Goal: Task Accomplishment & Management: Complete application form

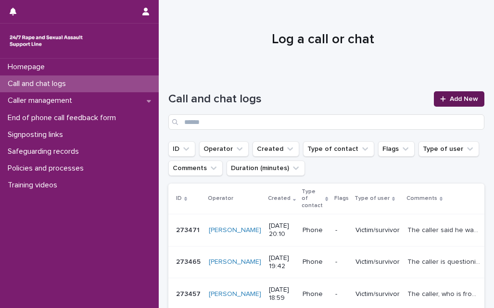
click at [455, 100] on span "Add New" at bounding box center [463, 99] width 28 height 7
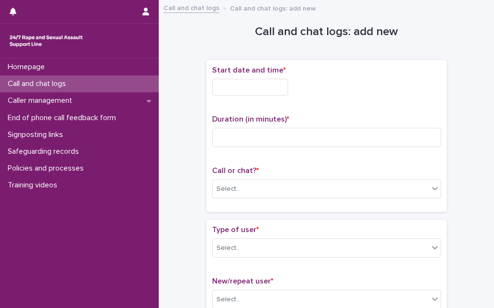
click at [262, 89] on input "text" at bounding box center [250, 87] width 76 height 17
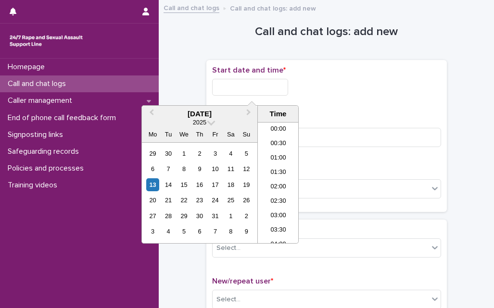
scroll to position [538, 0]
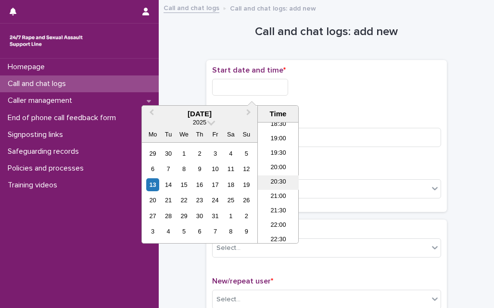
click at [276, 187] on li "20:30" at bounding box center [278, 182] width 41 height 14
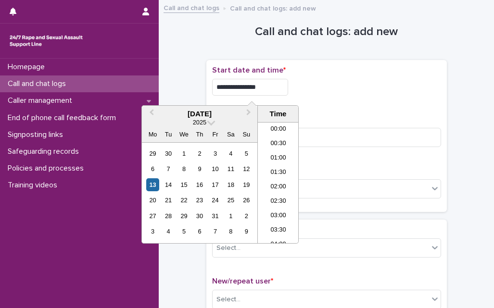
click at [267, 91] on input "**********" at bounding box center [250, 87] width 76 height 17
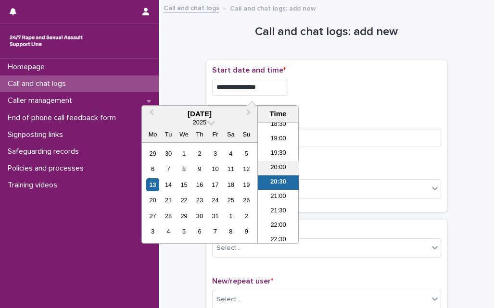
click at [273, 171] on li "20:00" at bounding box center [278, 168] width 41 height 14
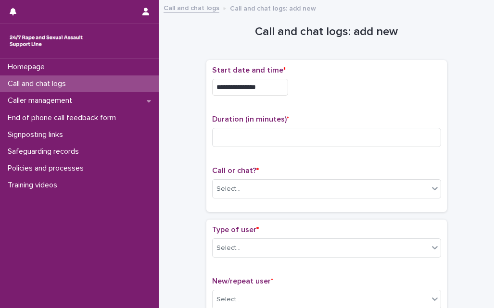
type input "**********"
click at [279, 139] on input at bounding box center [326, 137] width 229 height 19
type input "**"
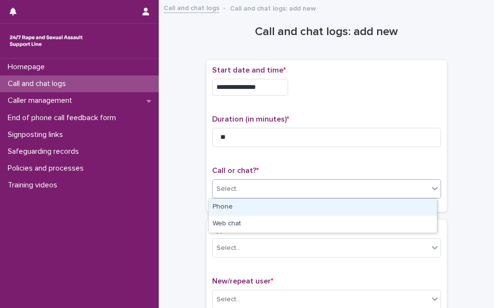
click at [230, 190] on div "Select..." at bounding box center [228, 189] width 24 height 10
click at [230, 205] on div "Phone" at bounding box center [323, 207] width 228 height 17
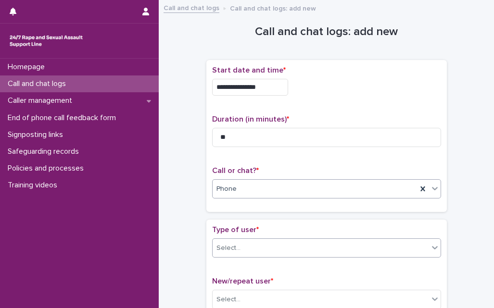
click at [230, 249] on div "Select..." at bounding box center [228, 248] width 24 height 10
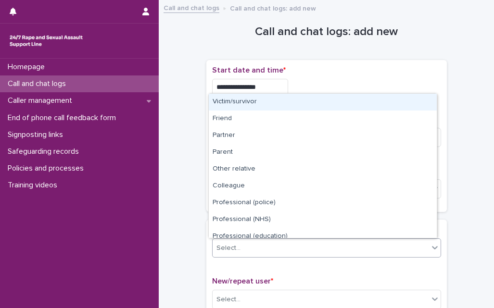
click at [253, 101] on div "Victim/survivor" at bounding box center [323, 102] width 228 height 17
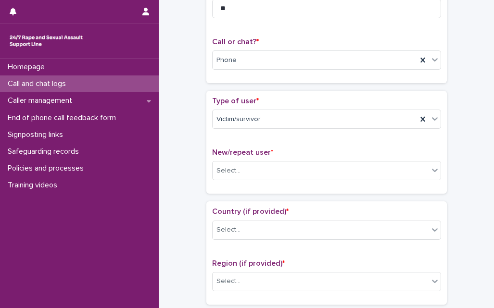
scroll to position [192, 0]
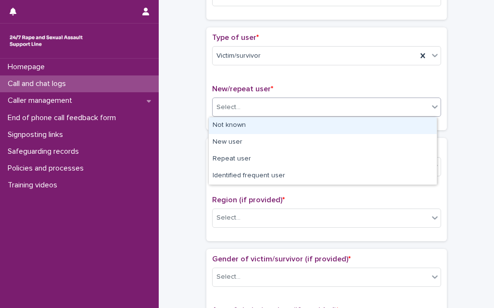
click at [220, 109] on div "Select..." at bounding box center [228, 107] width 24 height 10
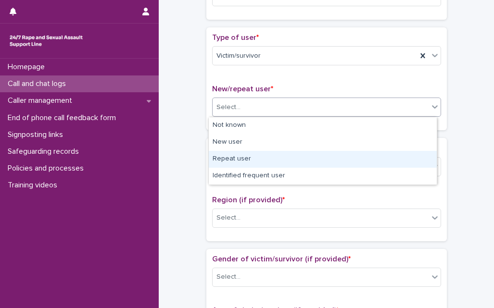
click at [229, 154] on div "Repeat user" at bounding box center [323, 159] width 228 height 17
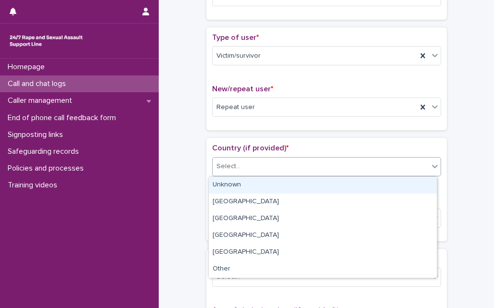
click at [237, 173] on div "Select..." at bounding box center [320, 167] width 216 height 16
click at [236, 187] on div "Unknown" at bounding box center [323, 185] width 228 height 17
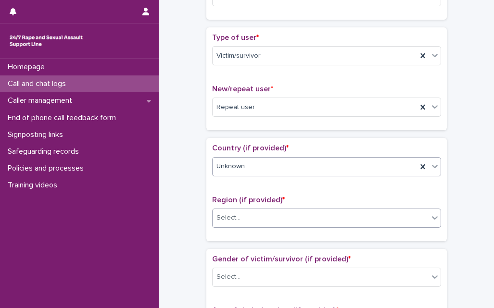
click at [234, 226] on div "Select..." at bounding box center [320, 218] width 216 height 16
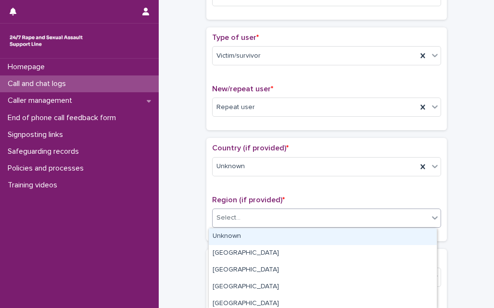
click at [233, 239] on div "Unknown" at bounding box center [323, 236] width 228 height 17
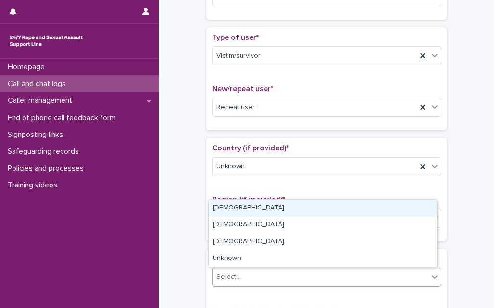
click at [233, 277] on div "Select..." at bounding box center [228, 277] width 24 height 10
click at [228, 209] on div "[DEMOGRAPHIC_DATA]" at bounding box center [323, 208] width 228 height 17
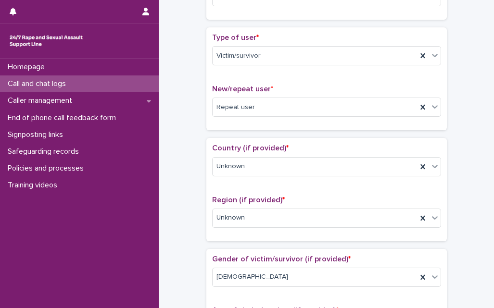
click at [183, 244] on div "**********" at bounding box center [326, 304] width 316 height 983
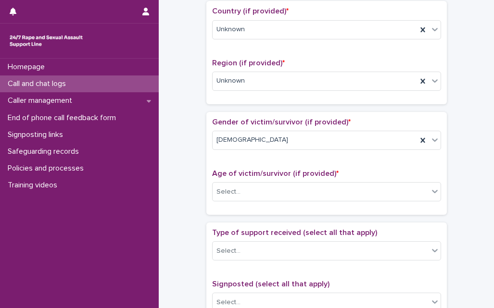
scroll to position [404, 0]
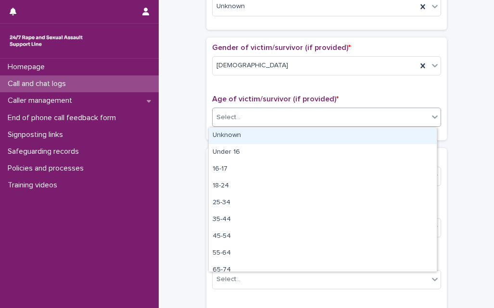
click at [244, 120] on div "Select..." at bounding box center [320, 118] width 216 height 16
click at [241, 135] on div "Unknown" at bounding box center [323, 135] width 228 height 17
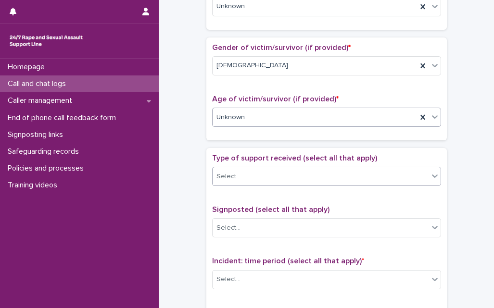
click at [243, 174] on div "Select..." at bounding box center [320, 177] width 216 height 16
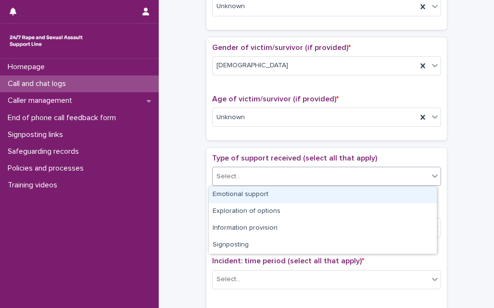
click at [242, 197] on div "Emotional support" at bounding box center [323, 195] width 228 height 17
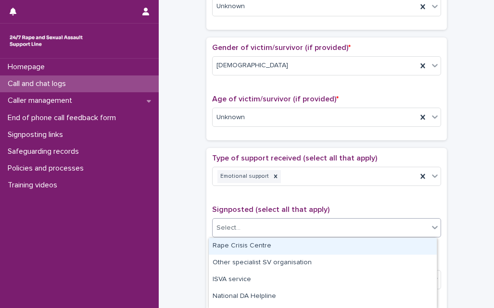
click at [247, 233] on div "Select..." at bounding box center [320, 228] width 216 height 16
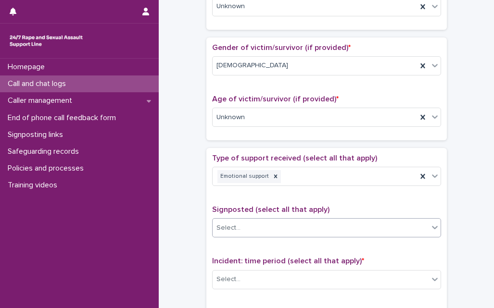
click at [247, 233] on div "Select..." at bounding box center [320, 228] width 216 height 16
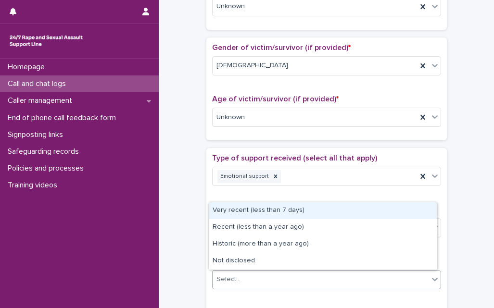
click at [221, 279] on div "Select..." at bounding box center [228, 279] width 24 height 10
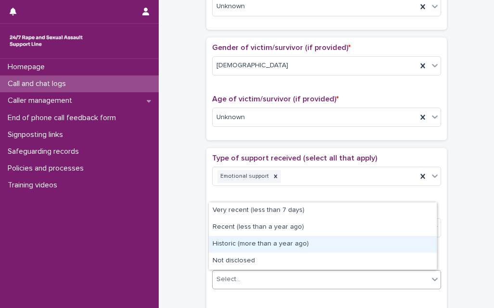
click at [231, 247] on div "Historic (more than a year ago)" at bounding box center [323, 244] width 228 height 17
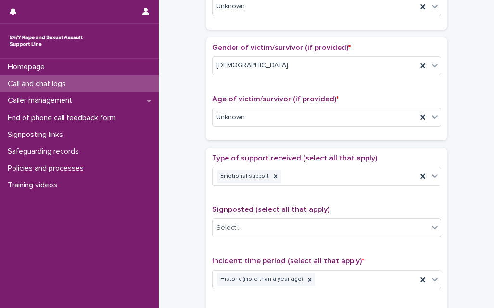
click at [188, 256] on div "**********" at bounding box center [326, 93] width 316 height 983
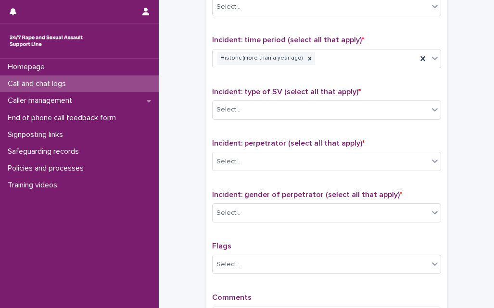
scroll to position [654, 0]
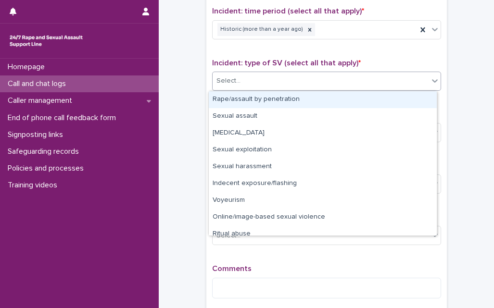
click at [271, 79] on div "Select..." at bounding box center [320, 81] width 216 height 16
click at [267, 100] on div "Rape/assault by penetration" at bounding box center [323, 99] width 228 height 17
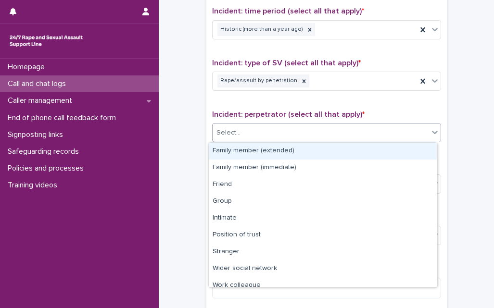
click at [261, 134] on div "Select..." at bounding box center [320, 133] width 216 height 16
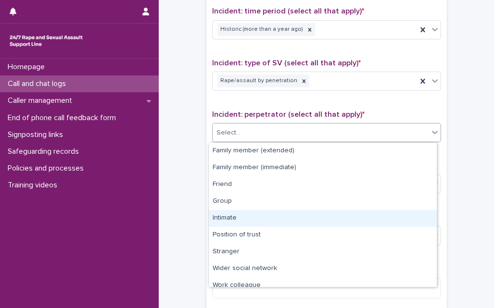
click at [238, 218] on div "Intimate" at bounding box center [323, 218] width 228 height 17
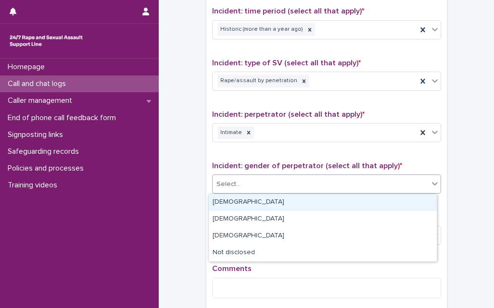
click at [252, 179] on div "Select..." at bounding box center [320, 184] width 216 height 16
click at [235, 206] on div "[DEMOGRAPHIC_DATA]" at bounding box center [323, 202] width 228 height 17
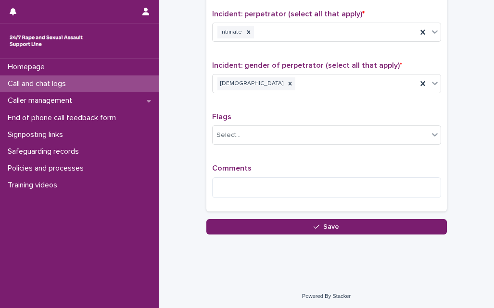
scroll to position [756, 0]
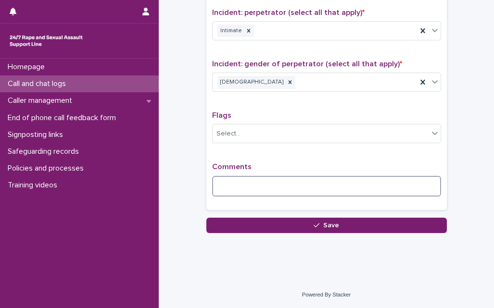
click at [229, 189] on textarea at bounding box center [326, 186] width 229 height 21
type textarea "*"
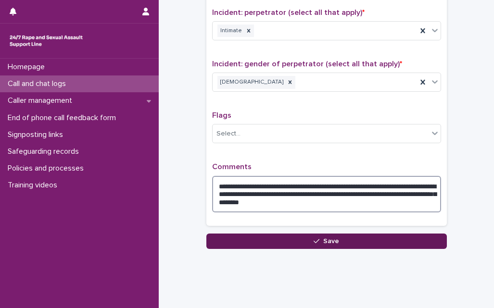
type textarea "**********"
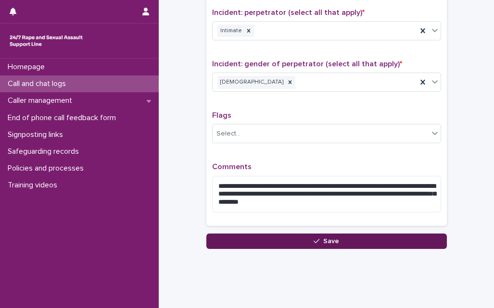
click at [309, 243] on button "Save" at bounding box center [326, 241] width 240 height 15
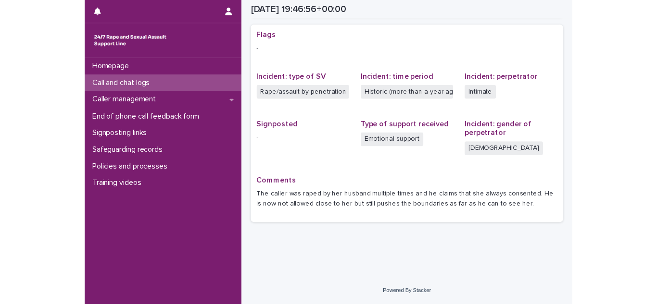
scroll to position [193, 0]
